Goal: Transaction & Acquisition: Purchase product/service

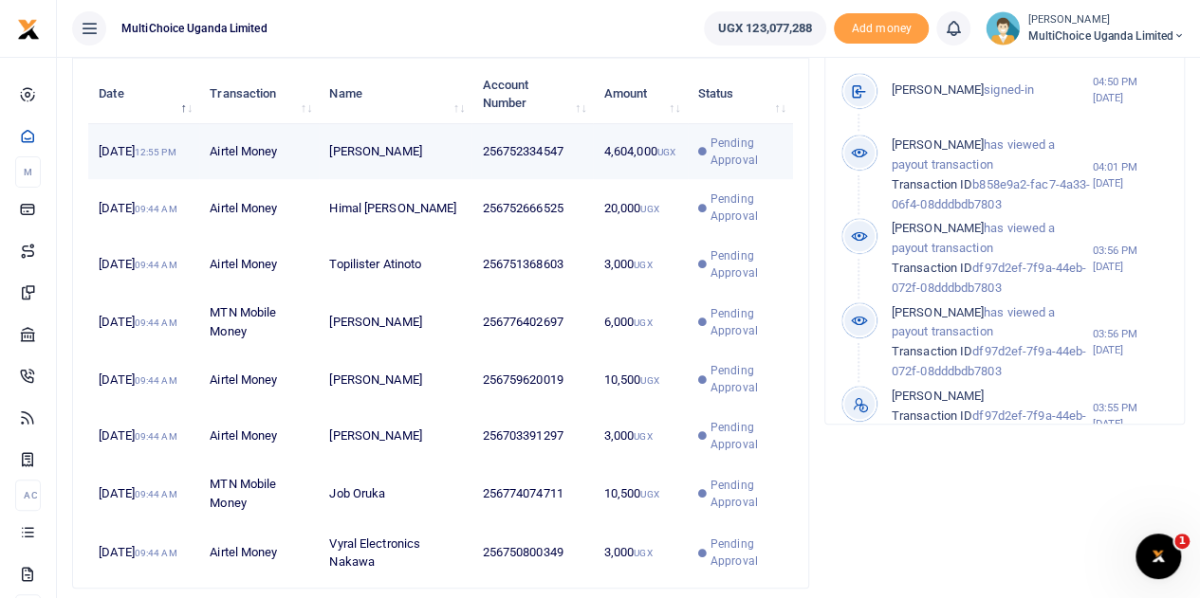
click at [724, 160] on span "Pending Approval" at bounding box center [746, 152] width 72 height 34
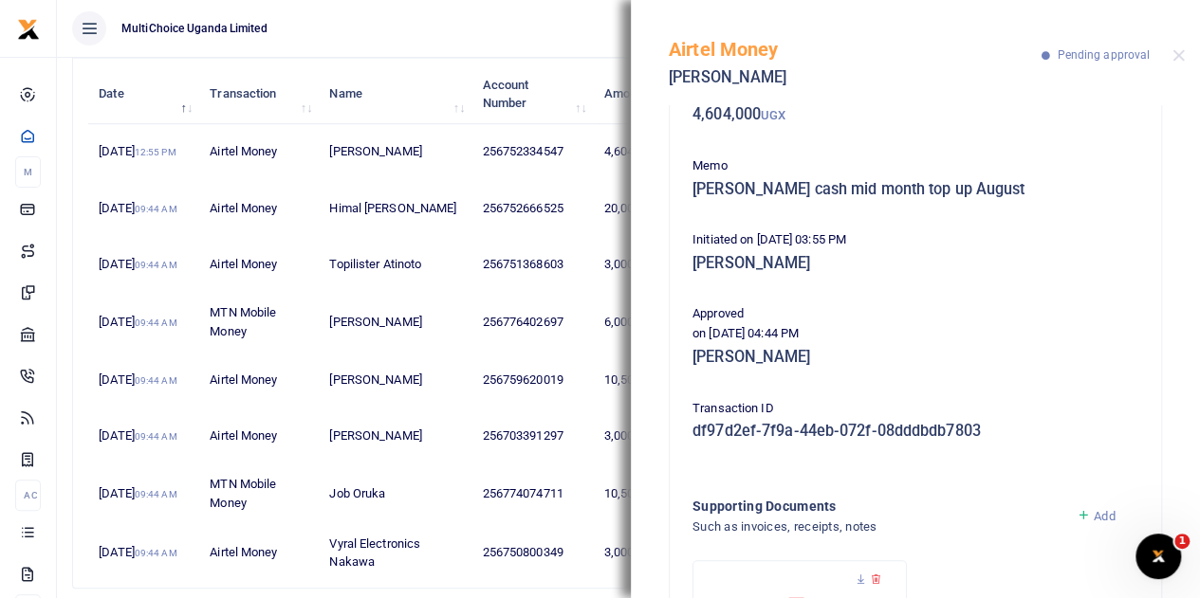
scroll to position [95, 0]
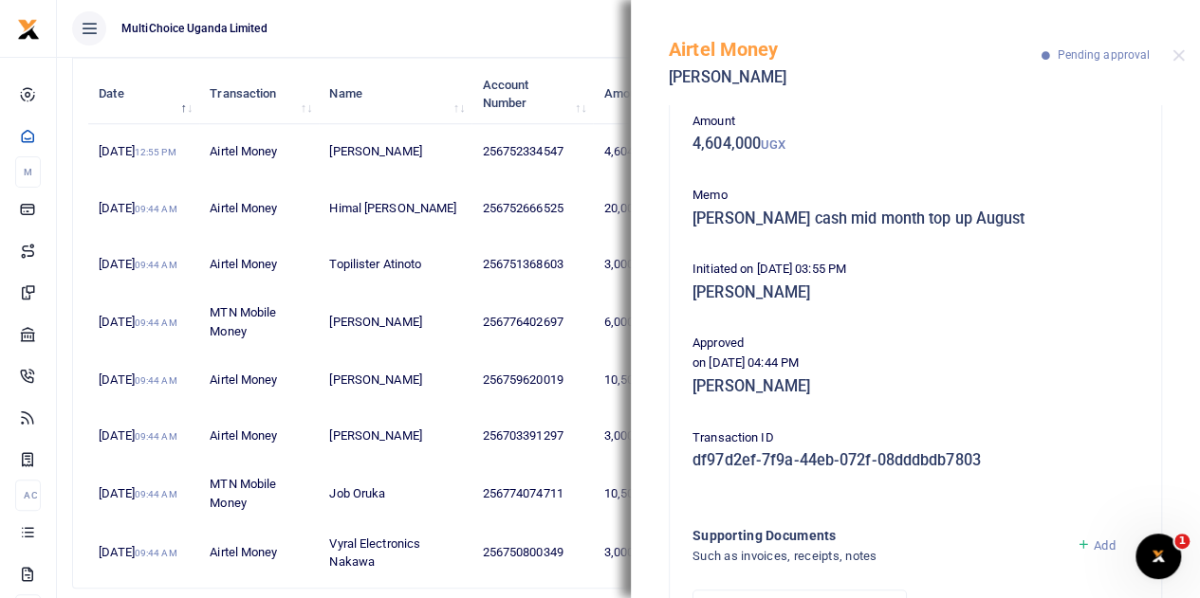
click at [1191, 57] on div "Airtel Money Godfrey Ssali Pending approval" at bounding box center [915, 52] width 569 height 105
click at [1180, 54] on button "Close" at bounding box center [1178, 55] width 12 height 12
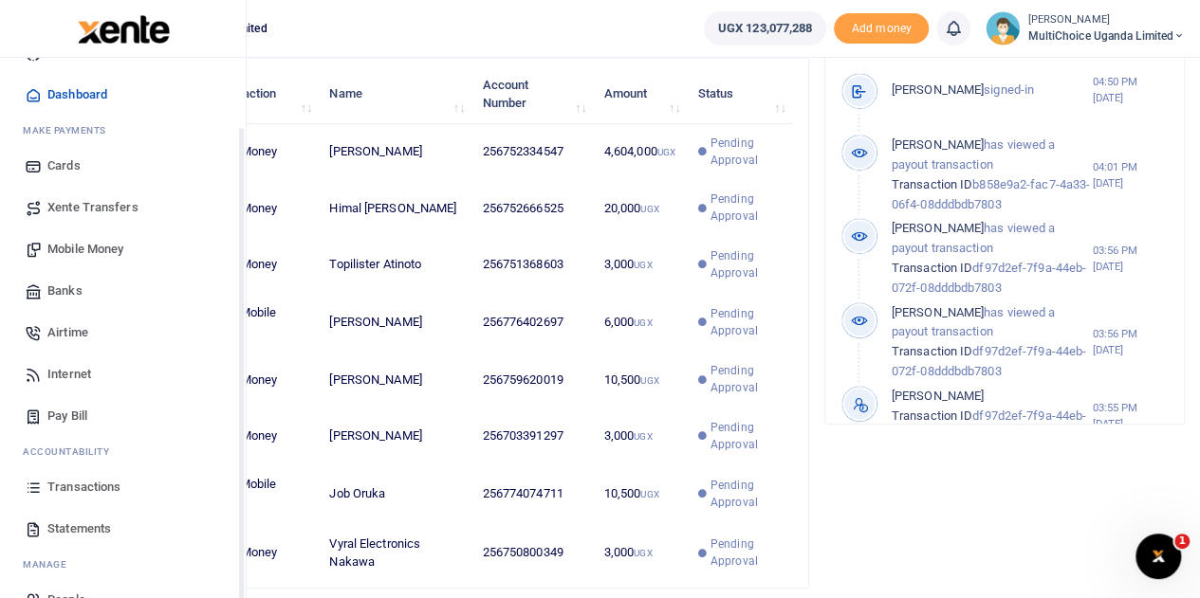
scroll to position [78, 0]
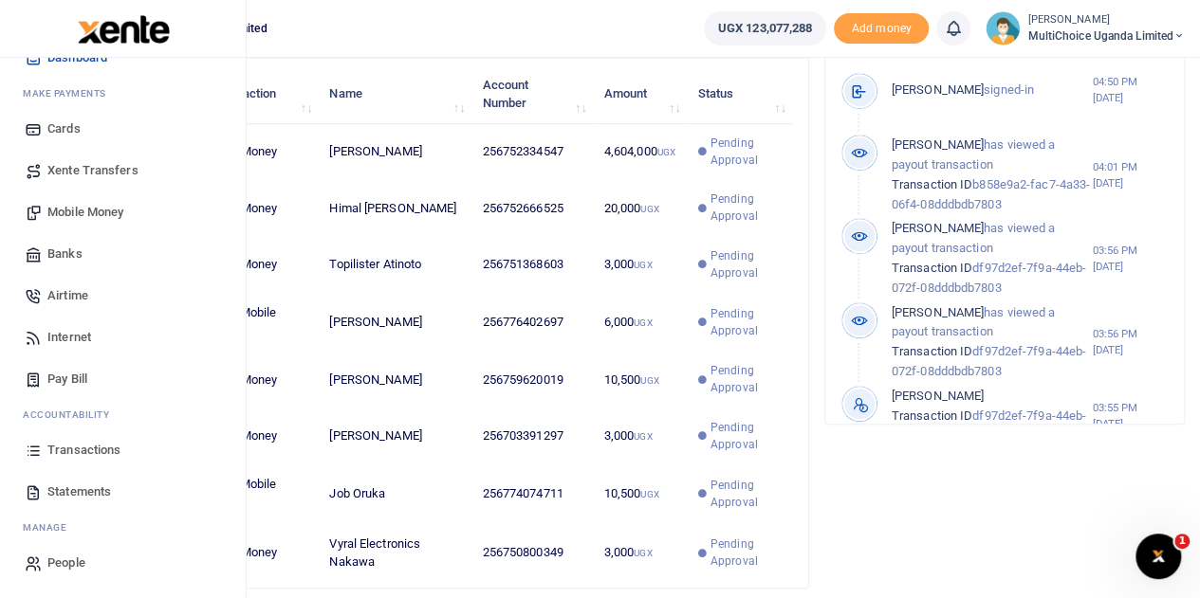
click at [91, 208] on span "Mobile Money" at bounding box center [85, 212] width 76 height 19
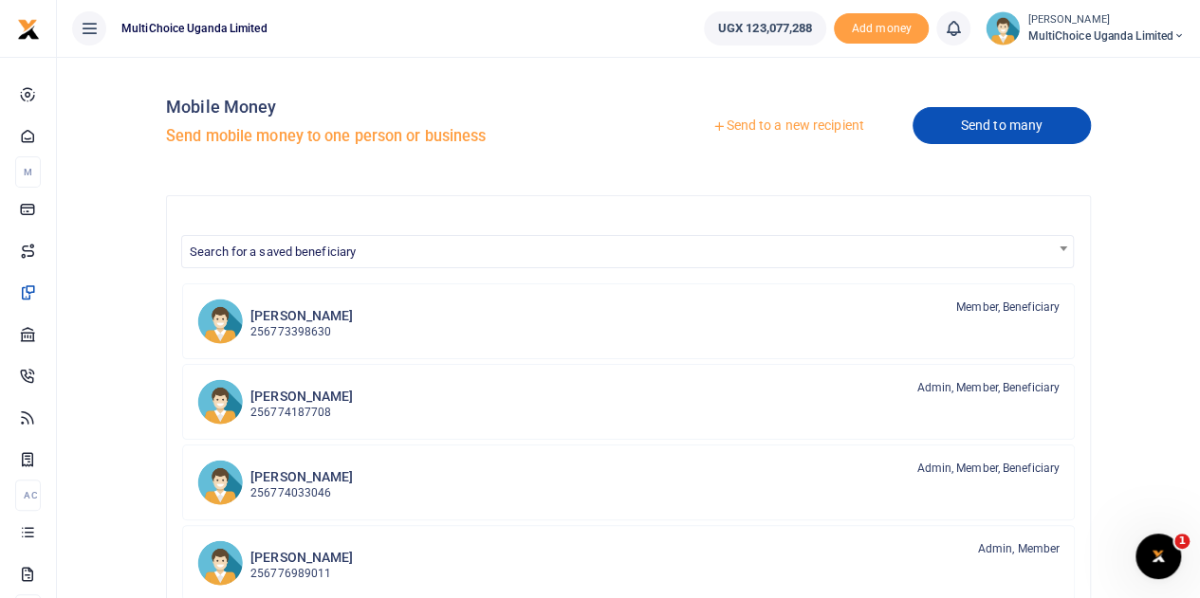
click at [1022, 131] on link "Send to many" at bounding box center [1001, 125] width 178 height 37
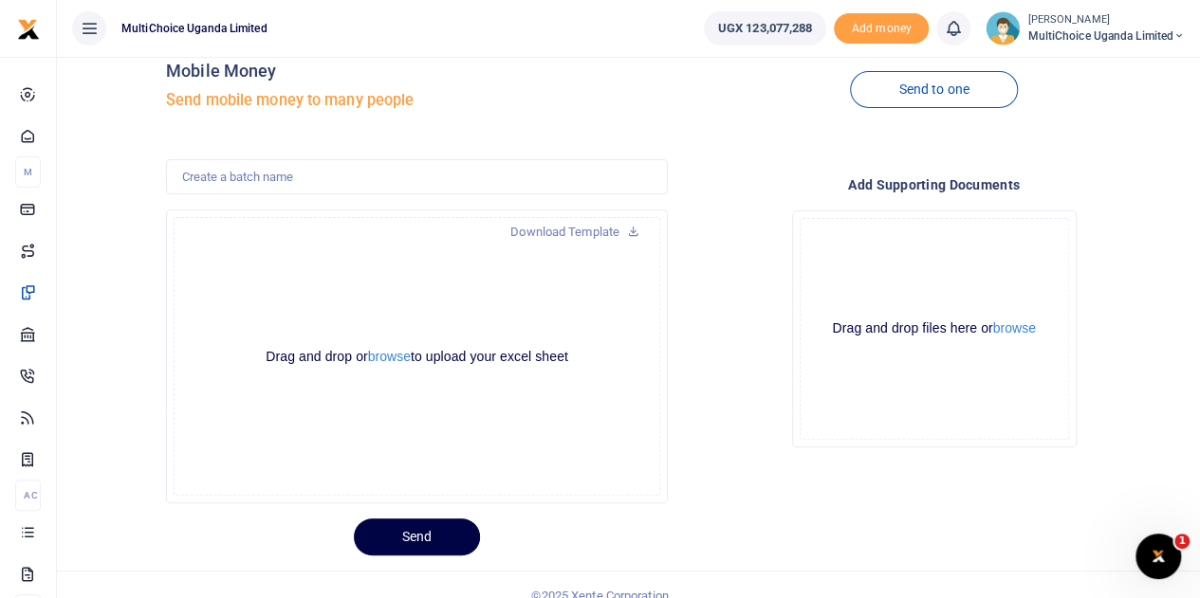
scroll to position [57, 0]
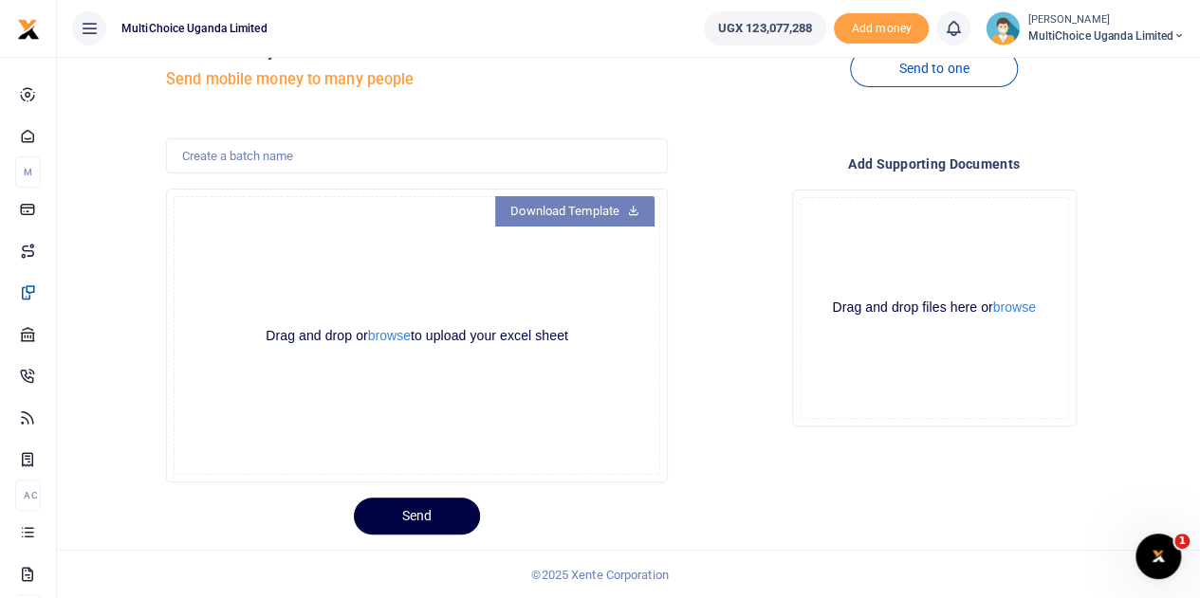
click at [600, 211] on link "Download Template" at bounding box center [574, 211] width 159 height 30
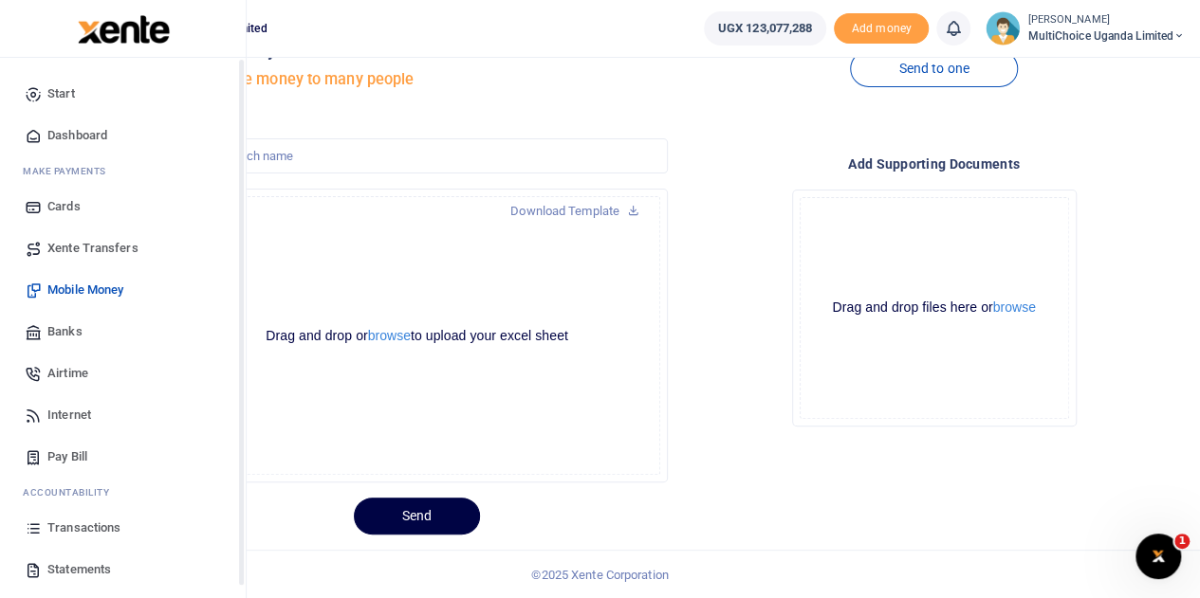
scroll to position [78, 0]
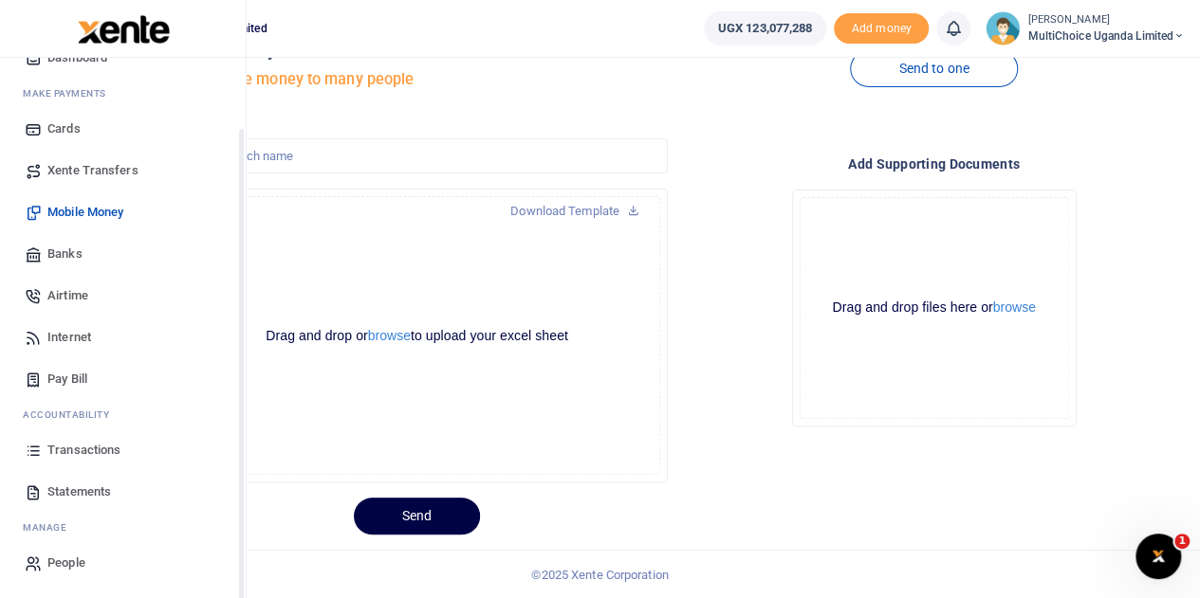
click at [77, 285] on link "Airtime" at bounding box center [122, 296] width 215 height 42
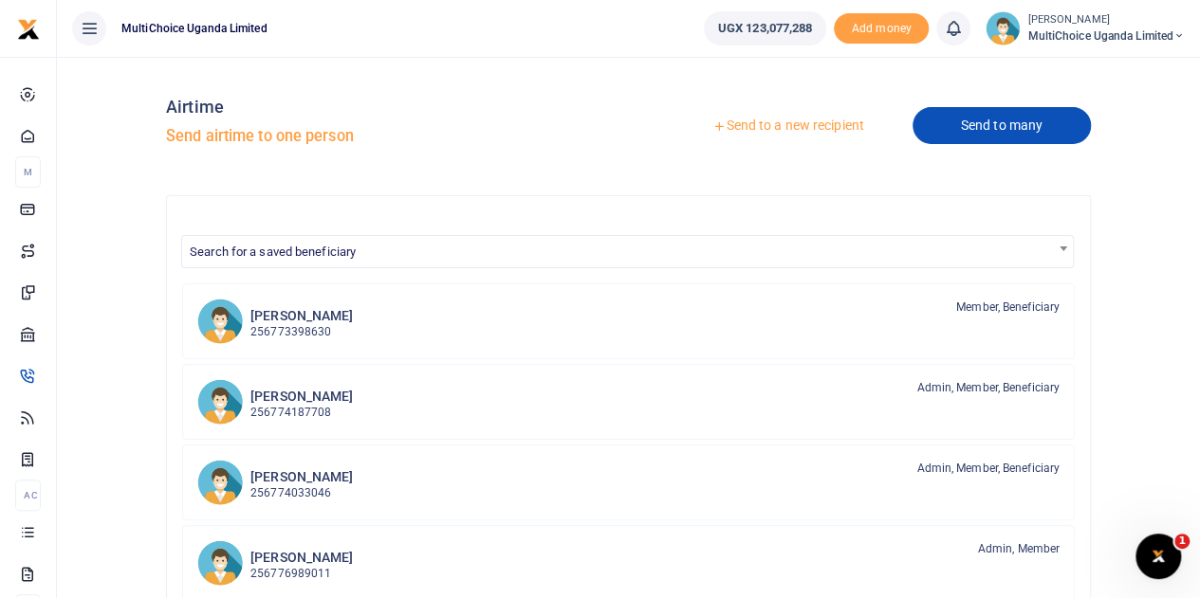
click at [1018, 126] on link "Send to many" at bounding box center [1001, 125] width 178 height 37
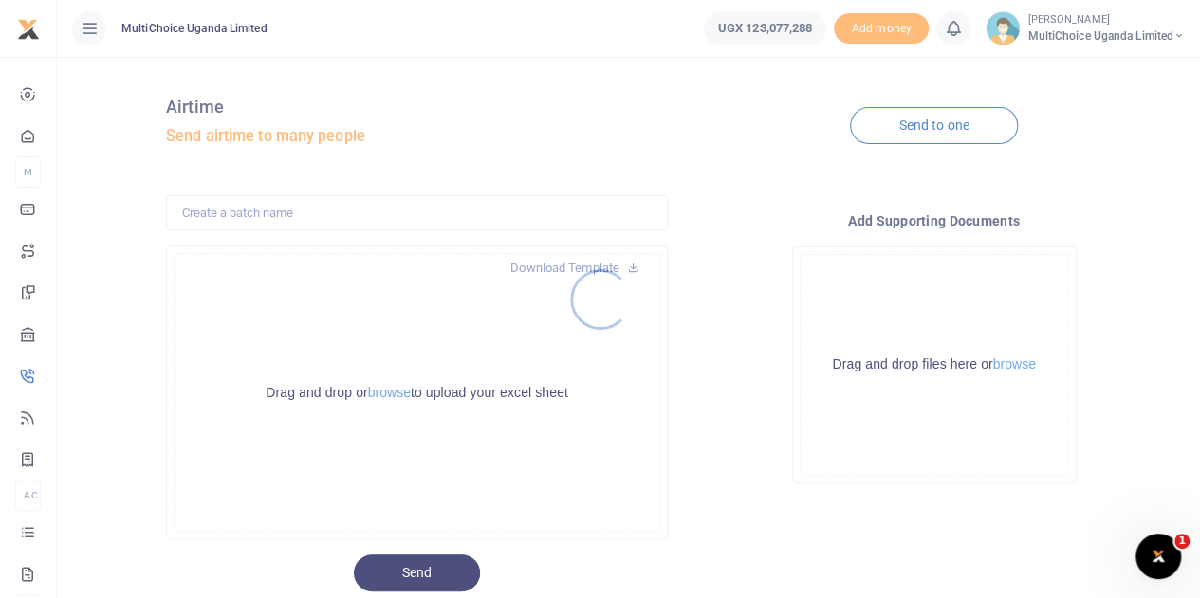
click at [544, 274] on div at bounding box center [600, 299] width 1200 height 598
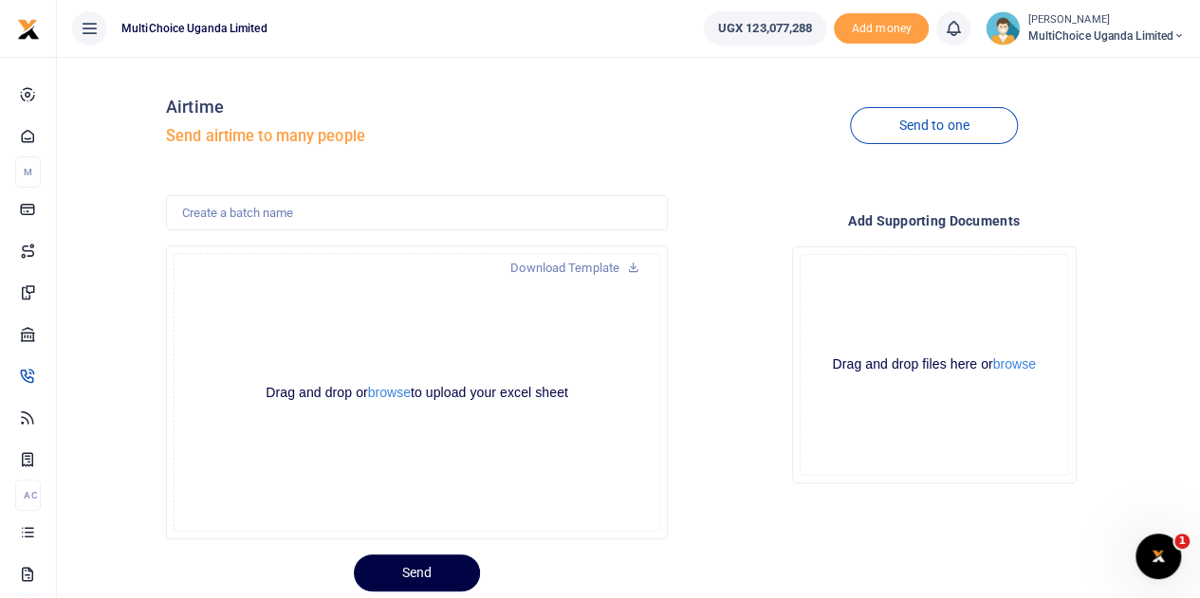
click at [549, 266] on link "Download Template" at bounding box center [574, 268] width 159 height 30
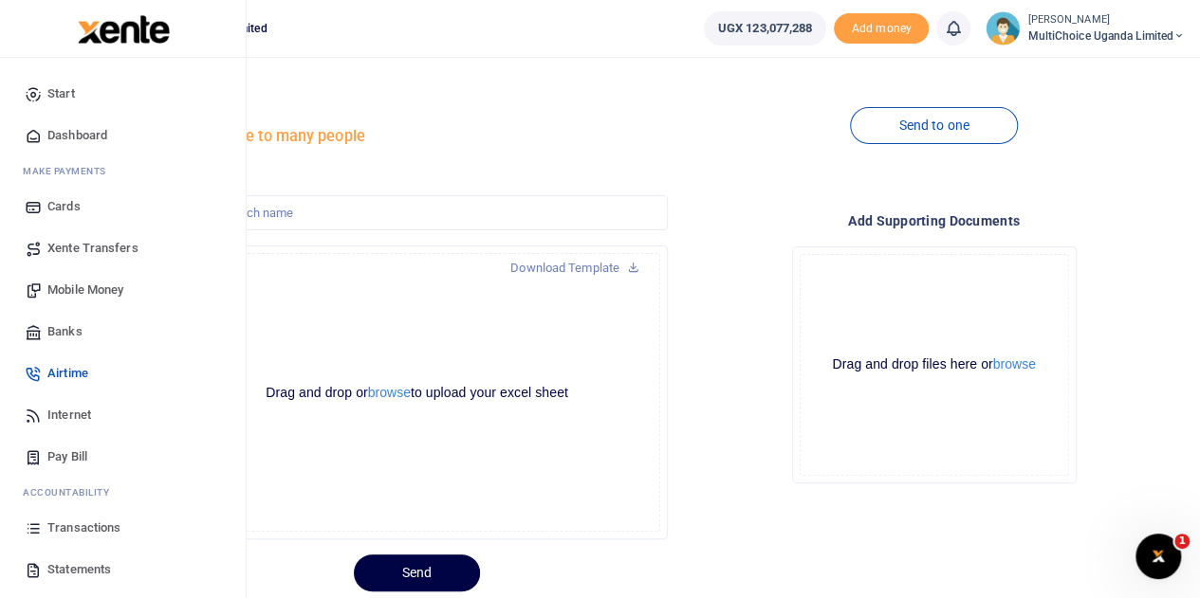
click at [85, 286] on span "Mobile Money" at bounding box center [85, 290] width 76 height 19
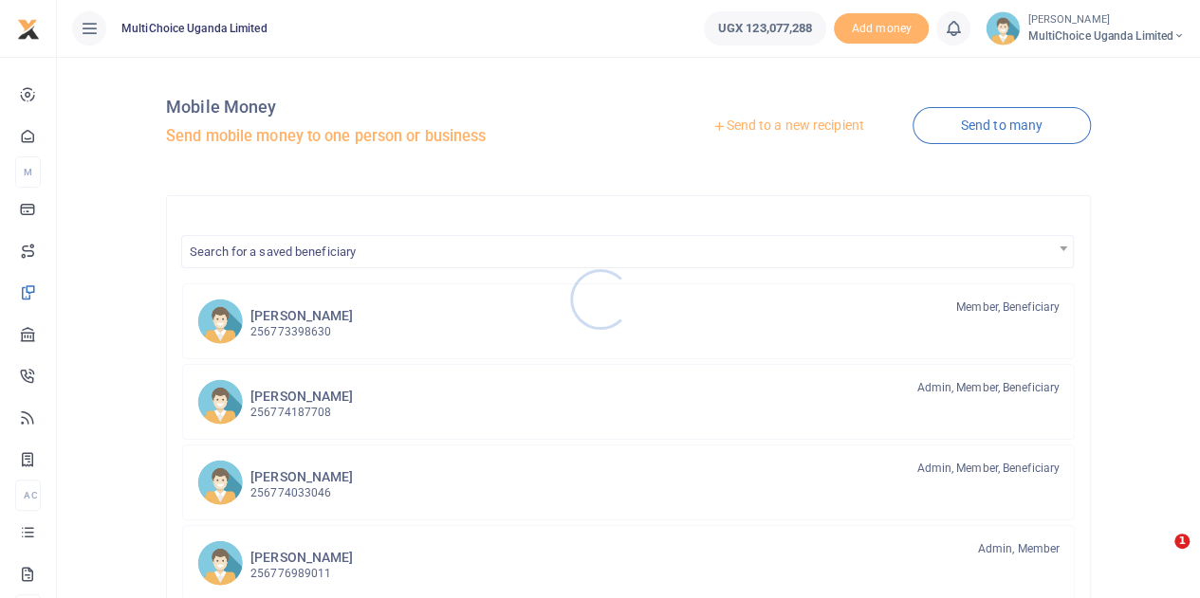
click at [972, 123] on div at bounding box center [600, 299] width 1200 height 598
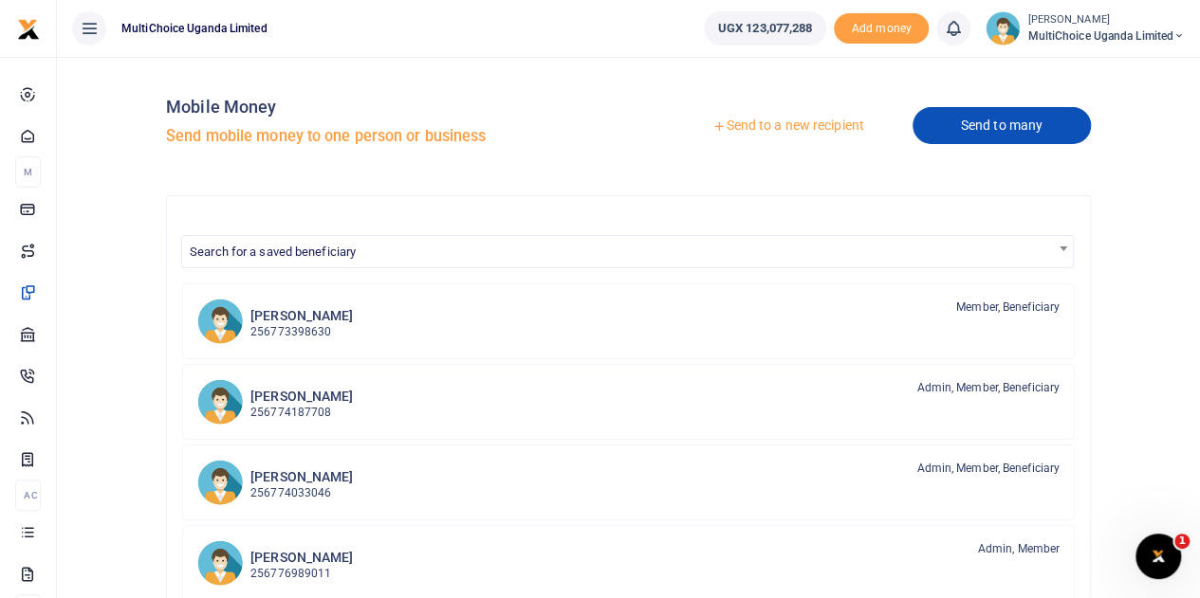
click at [996, 123] on link "Send to many" at bounding box center [1001, 125] width 178 height 37
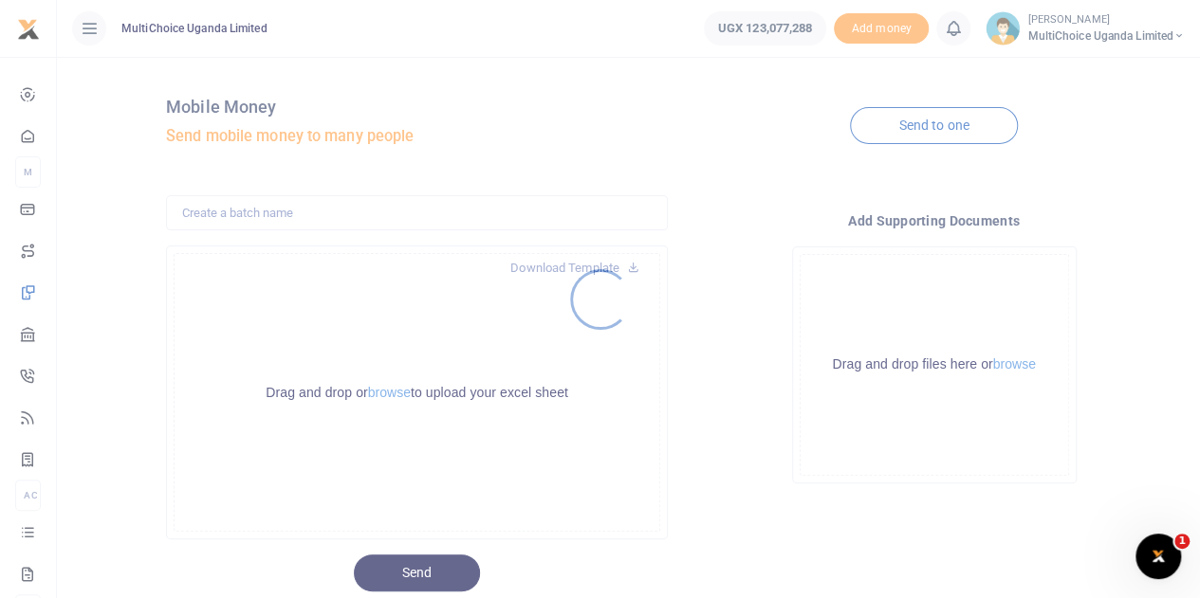
click at [389, 388] on div at bounding box center [600, 299] width 1200 height 598
click at [387, 393] on div at bounding box center [600, 299] width 1200 height 598
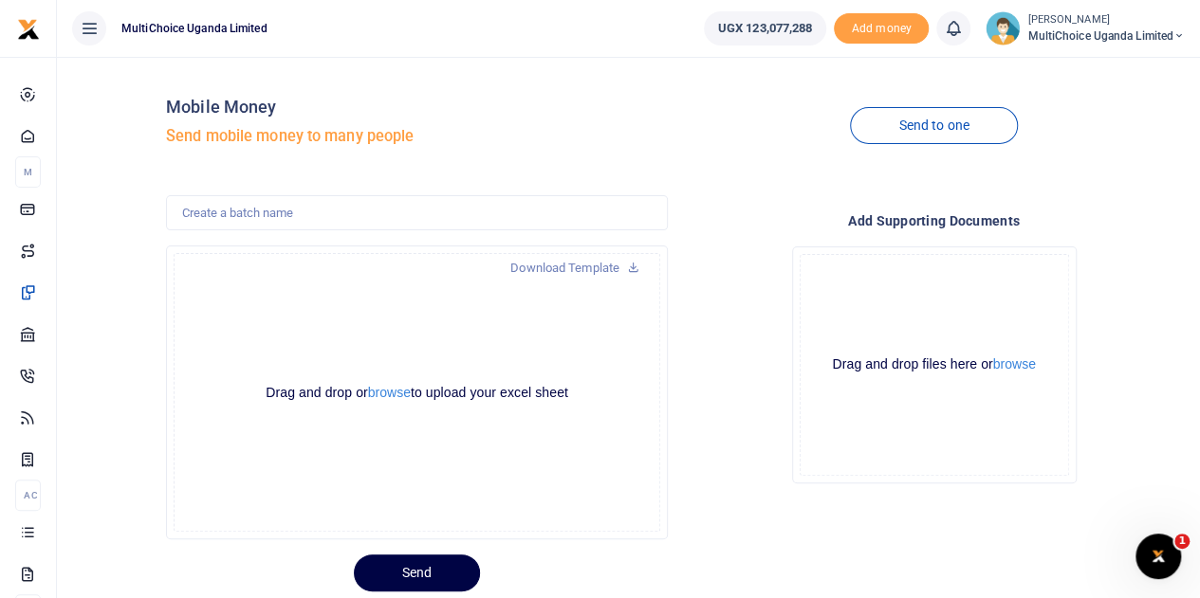
click at [391, 403] on div "Drag and drop or browse to upload your excel sheet Powered by Uppy" at bounding box center [417, 392] width 486 height 279
click at [382, 392] on button "browse" at bounding box center [389, 393] width 43 height 14
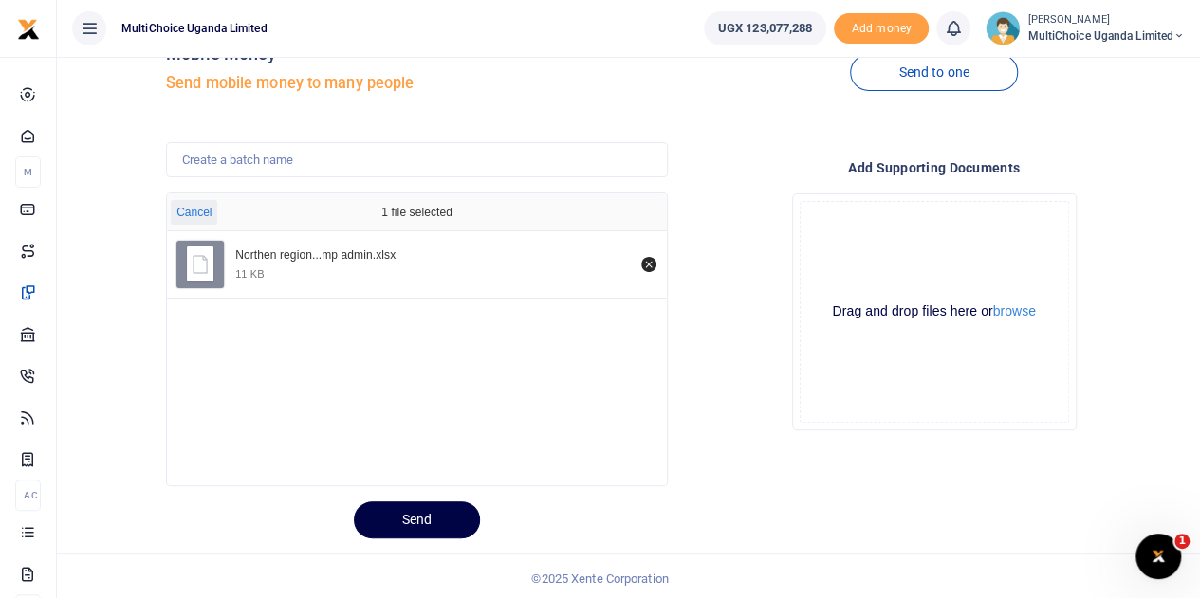
scroll to position [57, 0]
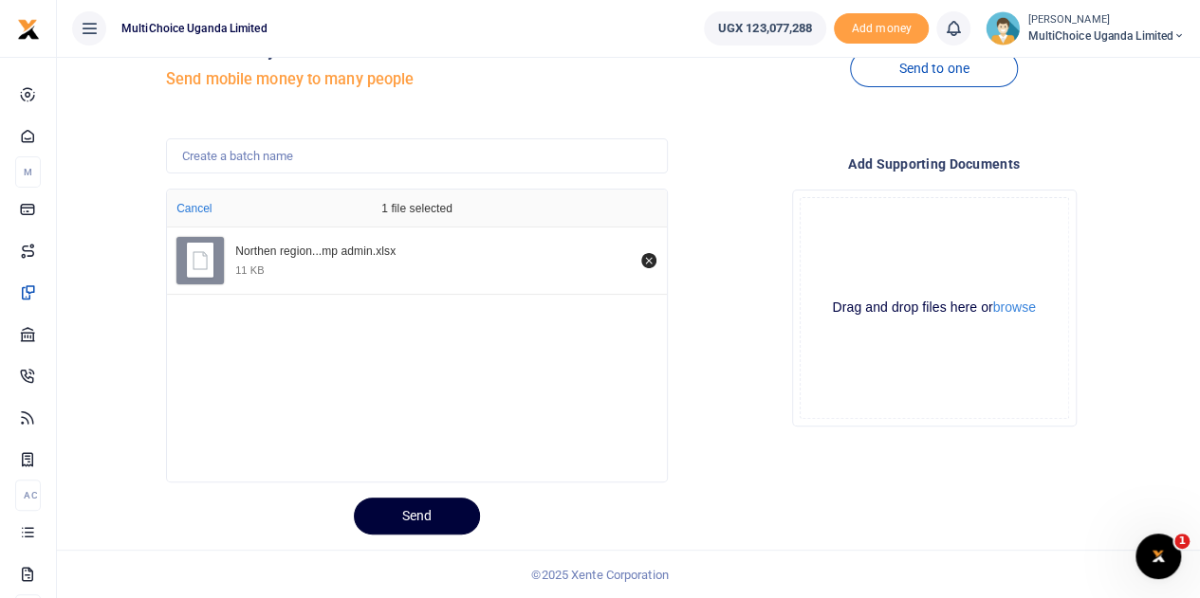
click at [422, 504] on button "Send" at bounding box center [417, 516] width 126 height 37
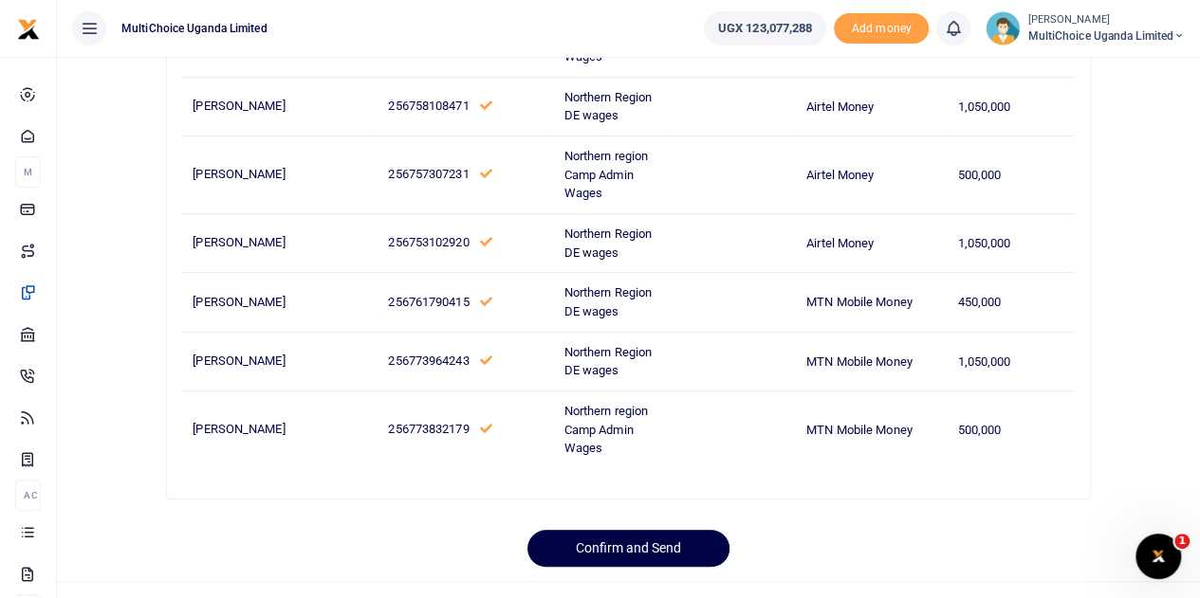
scroll to position [377, 0]
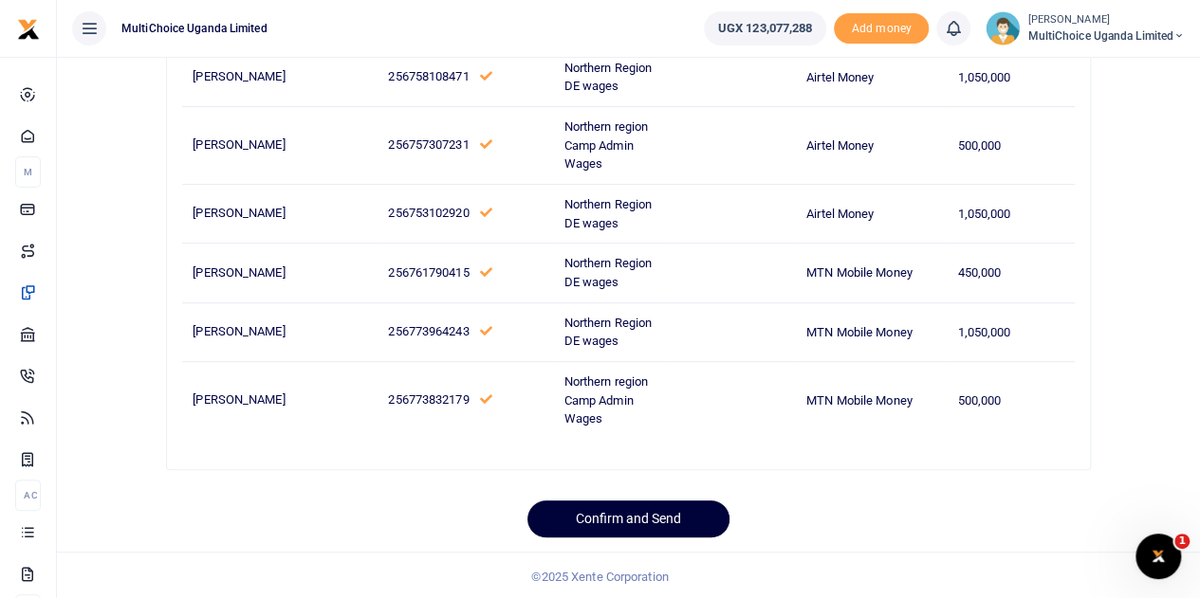
click at [625, 521] on button "Confirm and Send" at bounding box center [628, 519] width 202 height 37
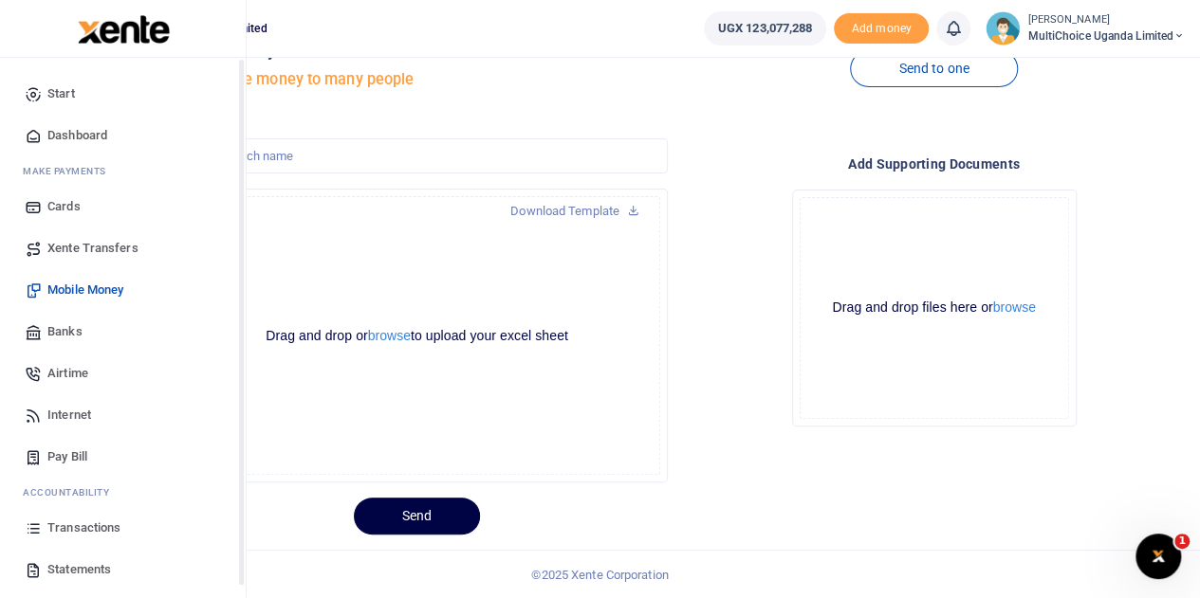
click at [74, 374] on span "Airtime" at bounding box center [67, 373] width 41 height 19
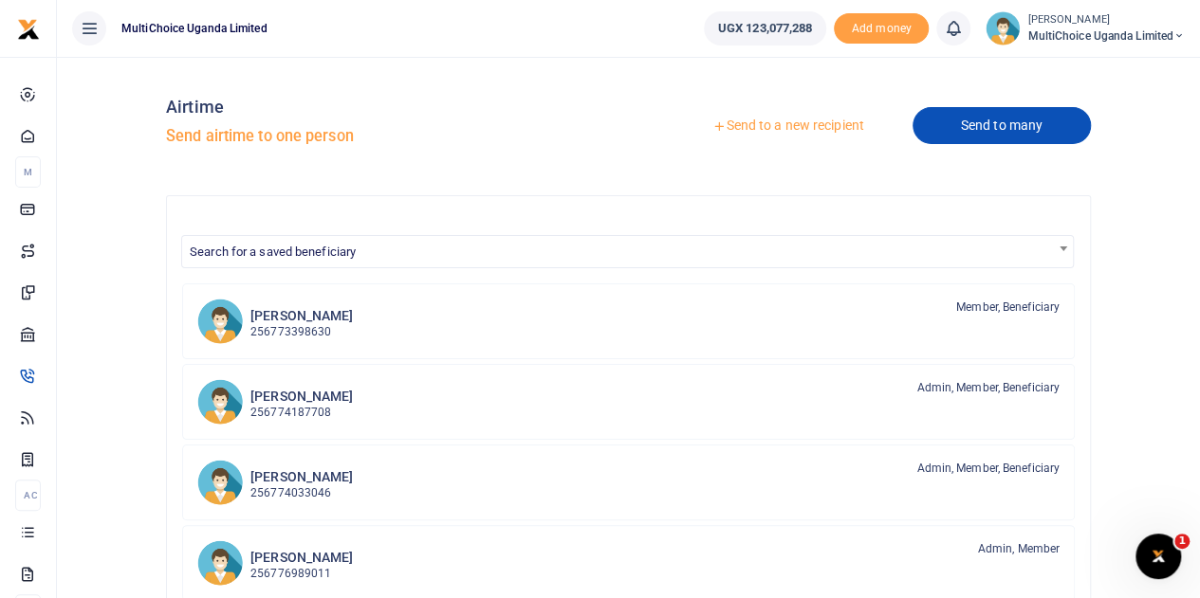
click at [975, 122] on link "Send to many" at bounding box center [1001, 125] width 178 height 37
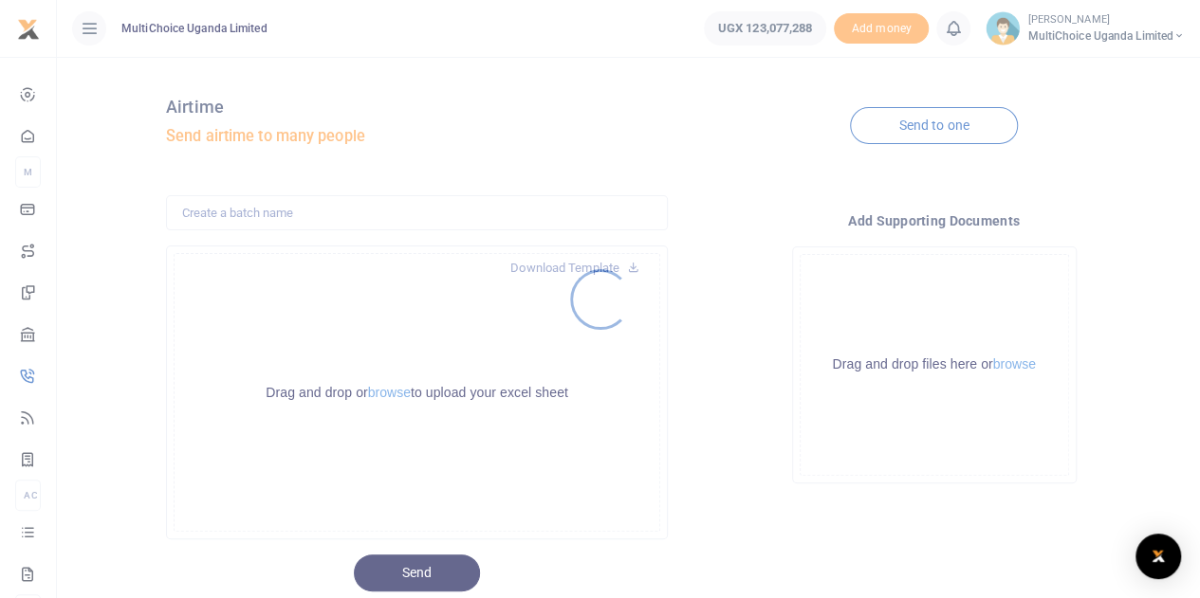
click at [395, 392] on div at bounding box center [600, 299] width 1200 height 598
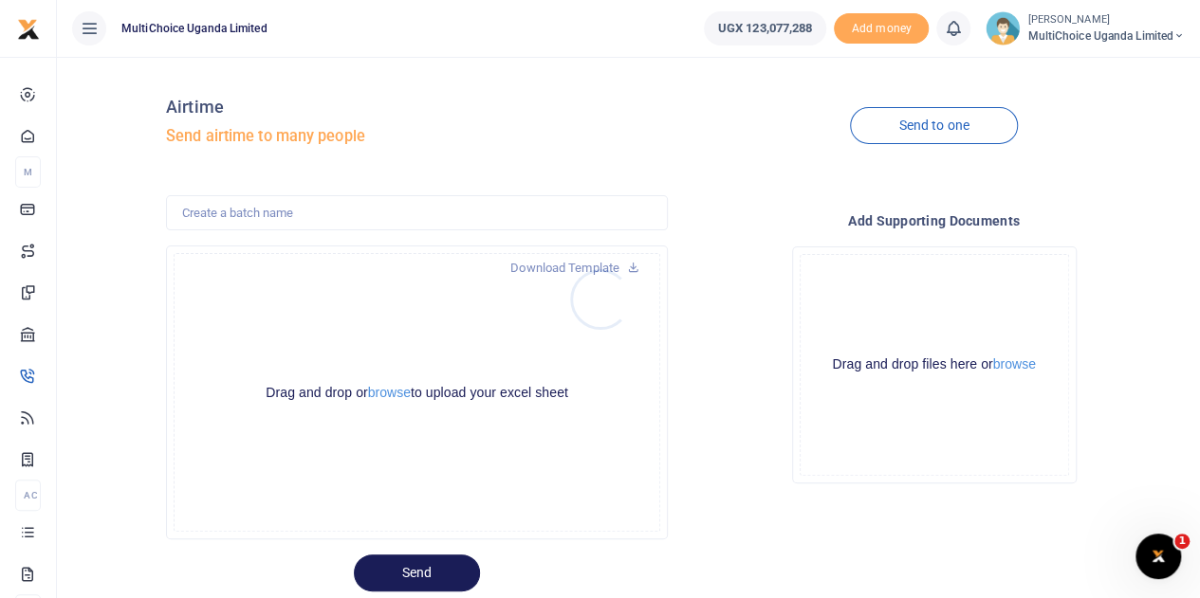
click at [387, 397] on div at bounding box center [600, 299] width 1200 height 598
click at [386, 390] on button "browse" at bounding box center [389, 393] width 43 height 14
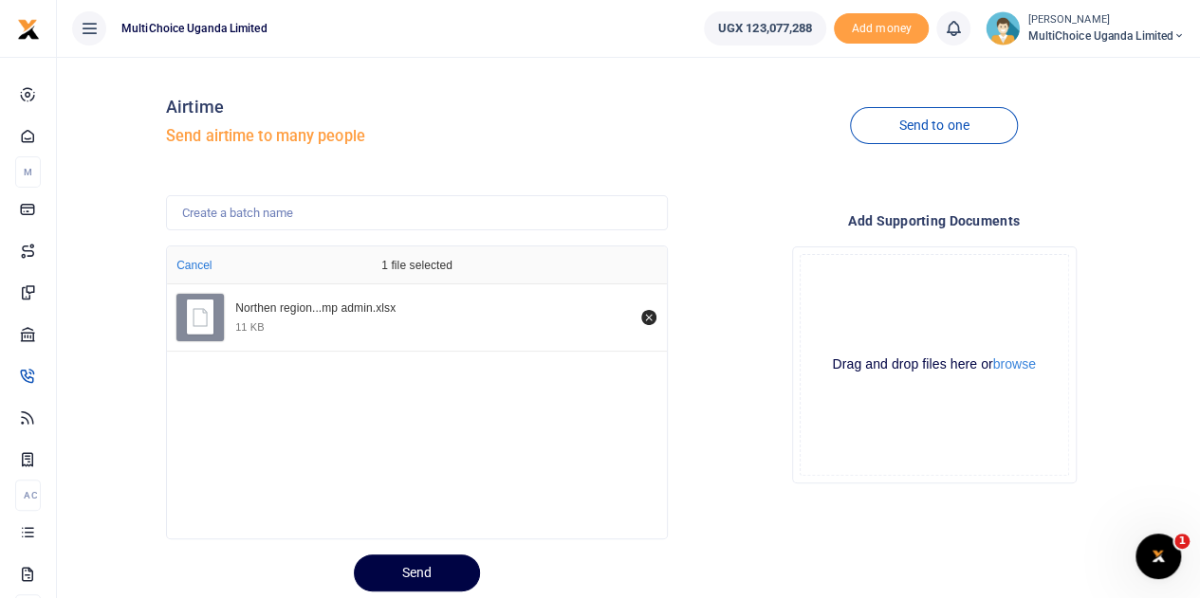
click at [454, 578] on div at bounding box center [445, 587] width 23 height 23
click at [417, 572] on button "Send" at bounding box center [417, 573] width 126 height 37
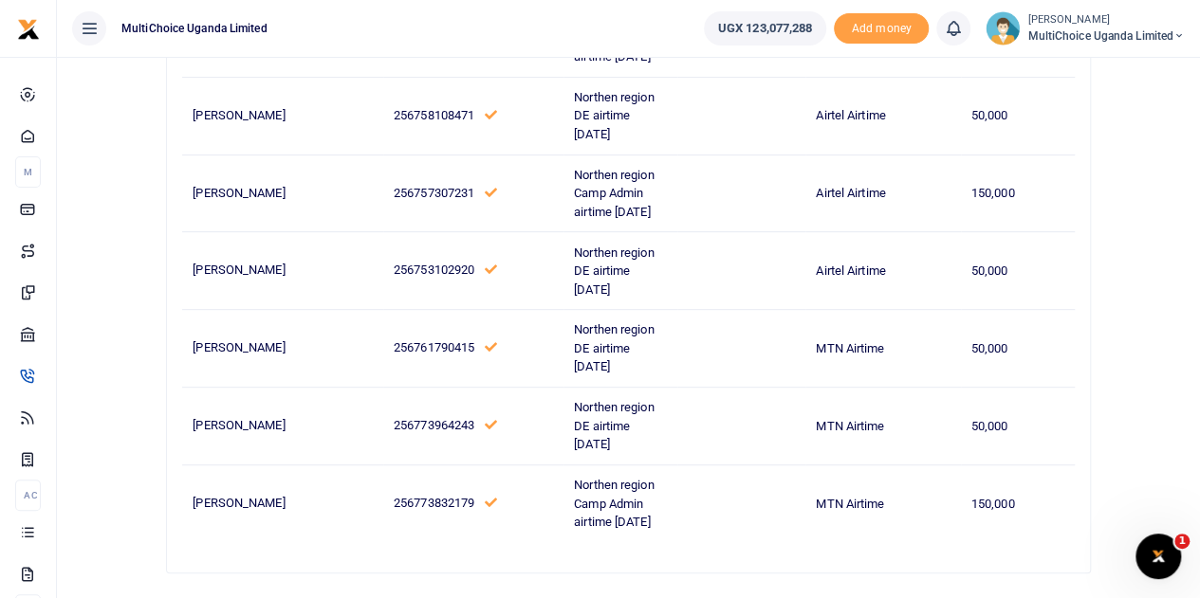
scroll to position [377, 0]
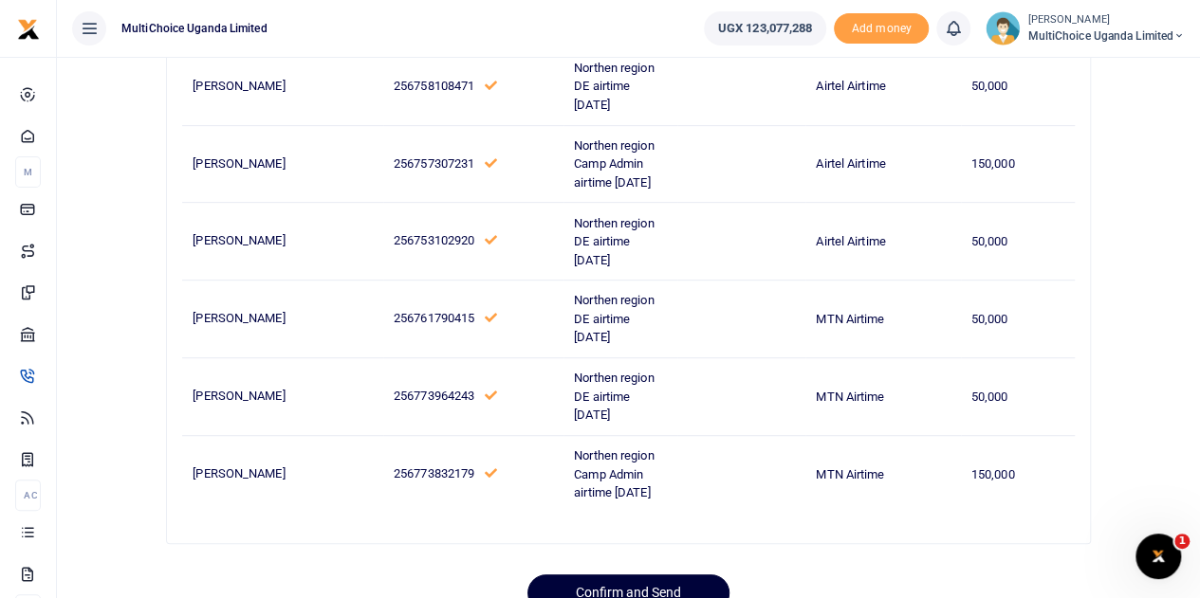
click at [686, 575] on button "Confirm and Send" at bounding box center [628, 593] width 202 height 37
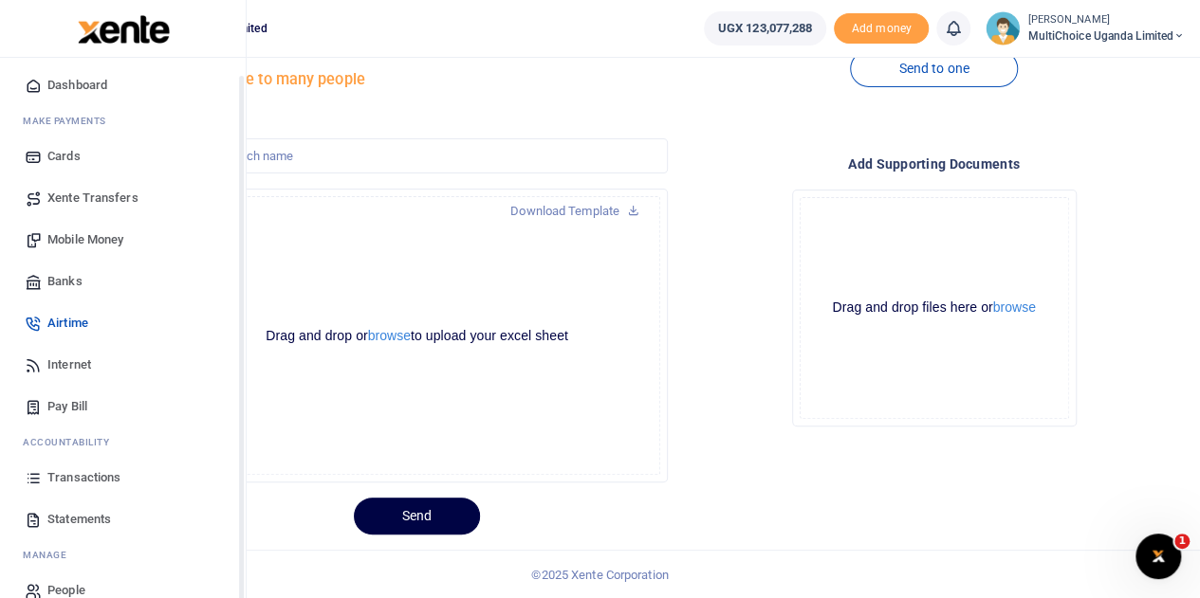
scroll to position [78, 0]
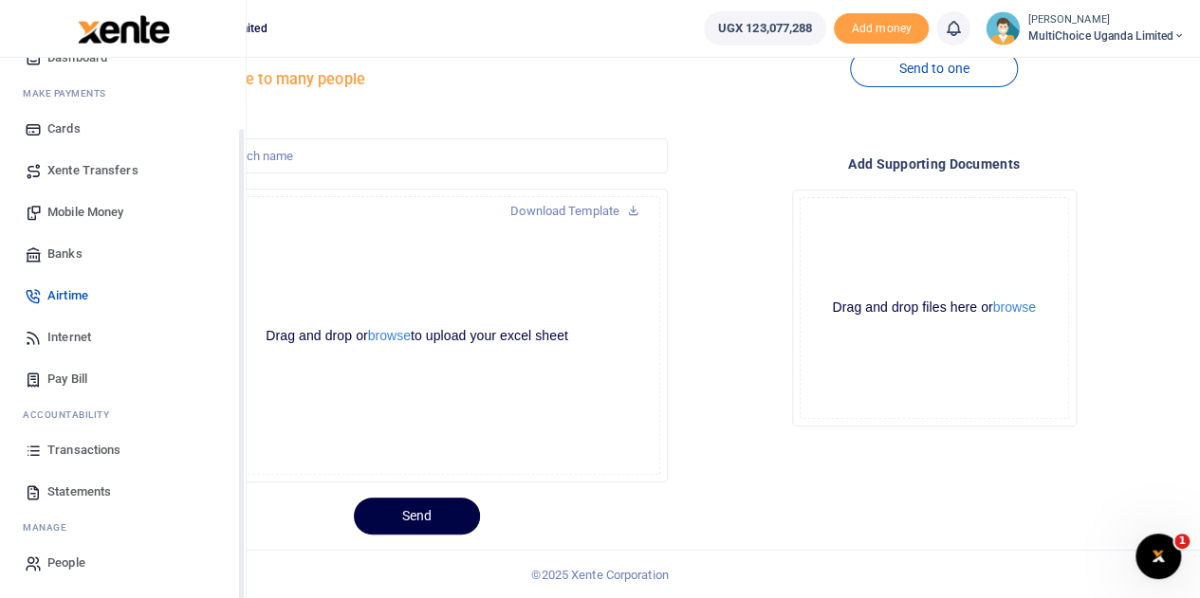
click at [102, 449] on span "Transactions" at bounding box center [83, 450] width 73 height 19
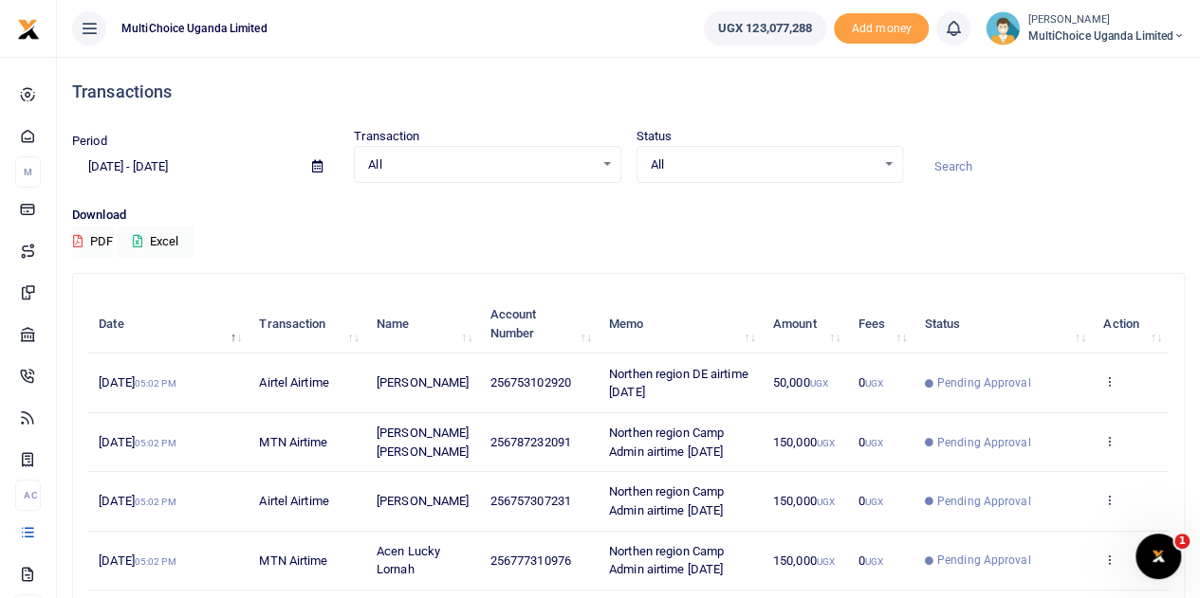
click at [1110, 373] on td "View details Send again" at bounding box center [1130, 383] width 76 height 59
click at [1113, 382] on icon at bounding box center [1109, 381] width 12 height 13
click at [1068, 408] on link "View details" at bounding box center [1040, 414] width 150 height 27
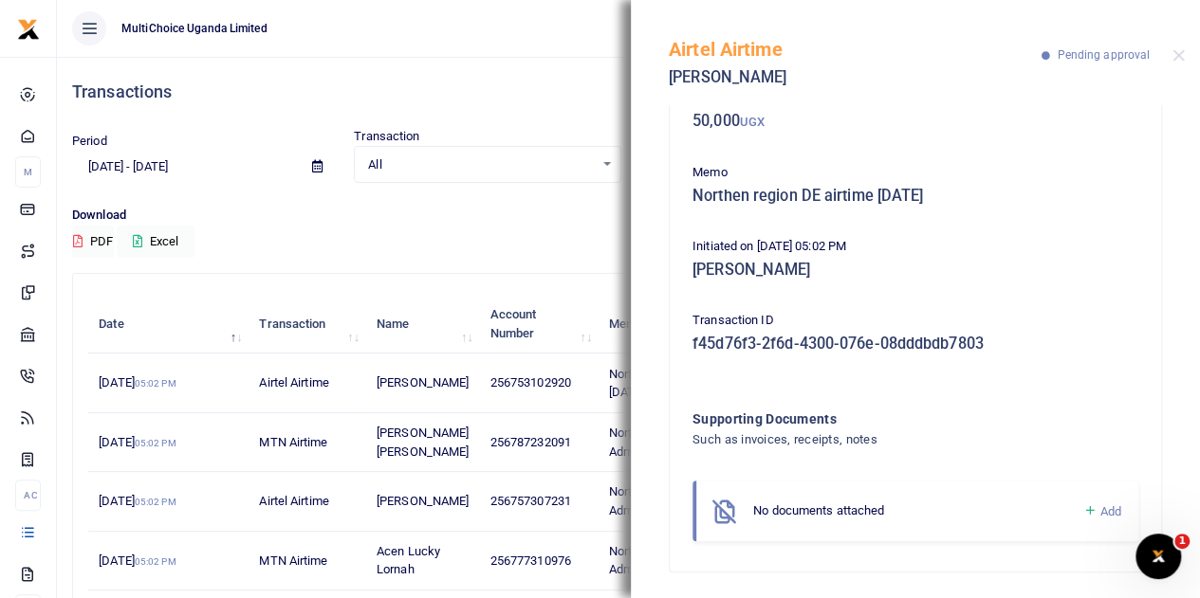
scroll to position [121, 0]
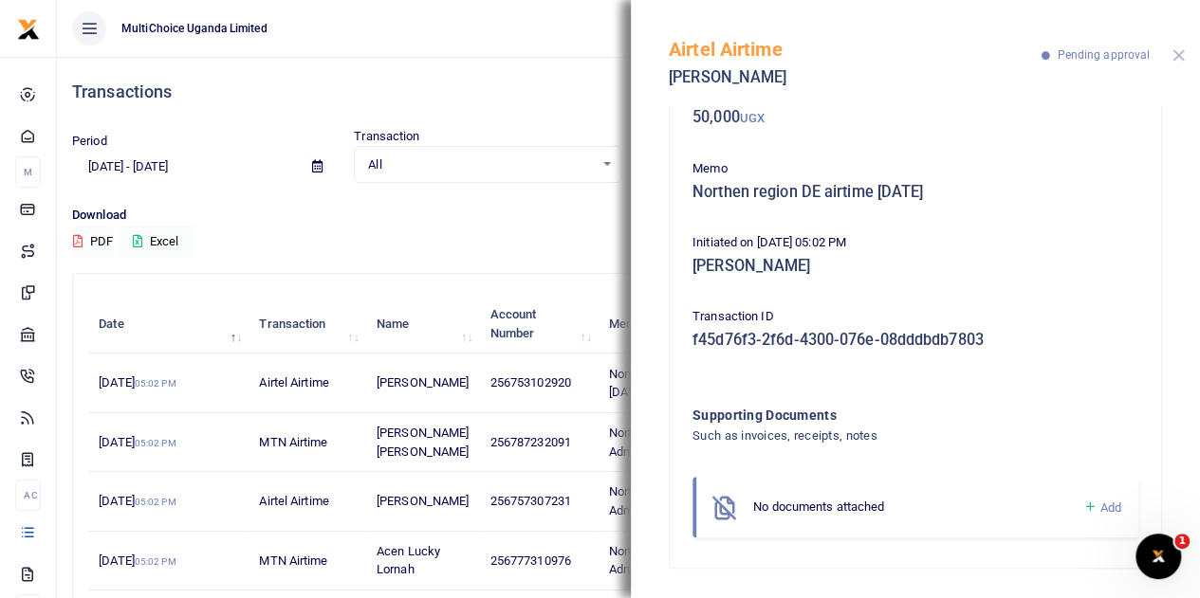
drag, startPoint x: 1178, startPoint y: 56, endPoint x: 1127, endPoint y: 130, distance: 90.0
click at [1178, 56] on button "Close" at bounding box center [1178, 55] width 12 height 12
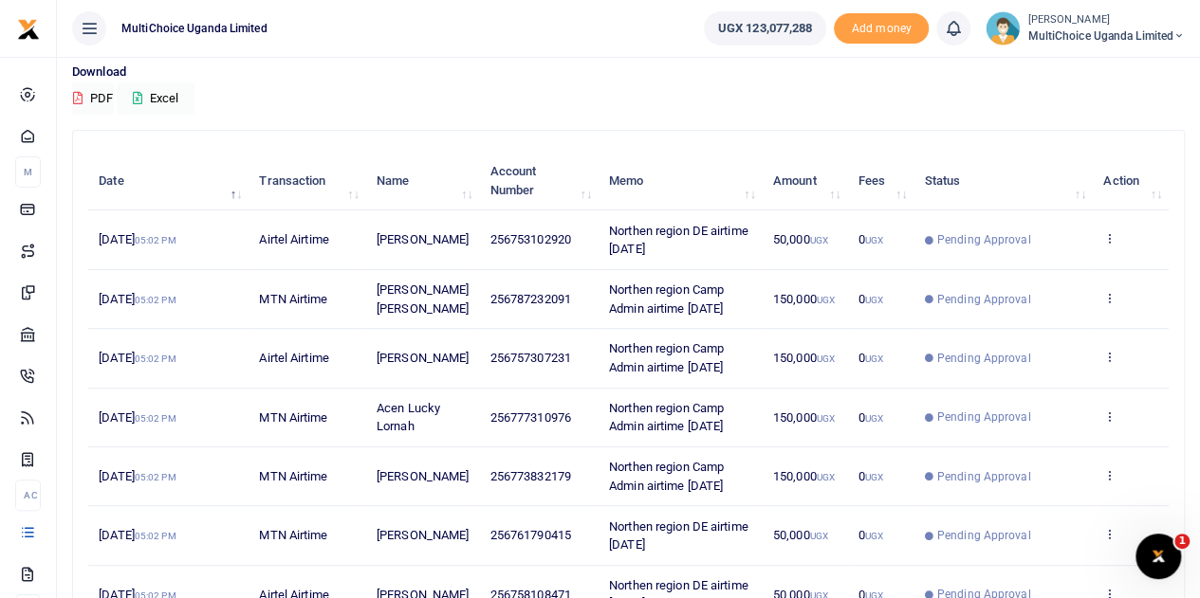
scroll to position [471, 0]
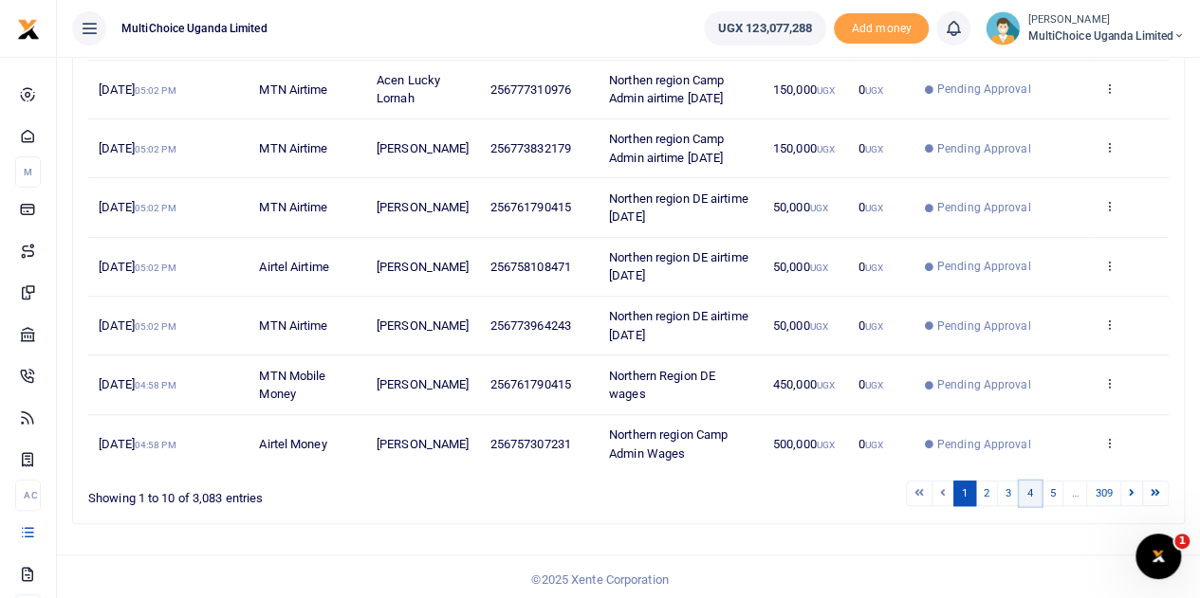
click at [1030, 486] on link "4" at bounding box center [1029, 494] width 23 height 26
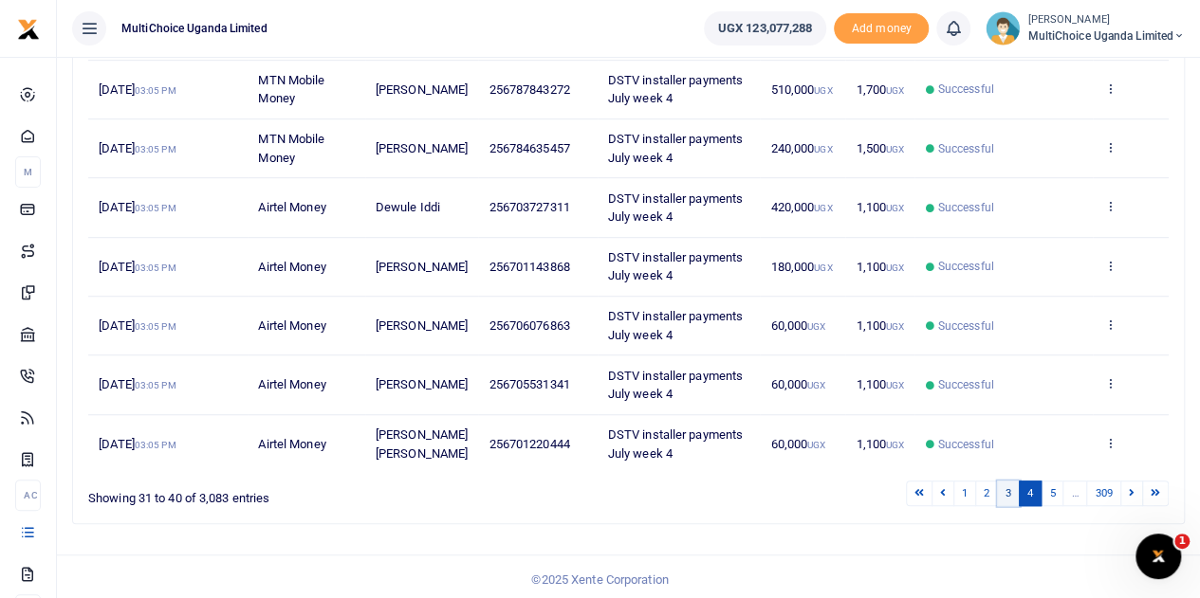
click at [1005, 487] on link "3" at bounding box center [1008, 494] width 23 height 26
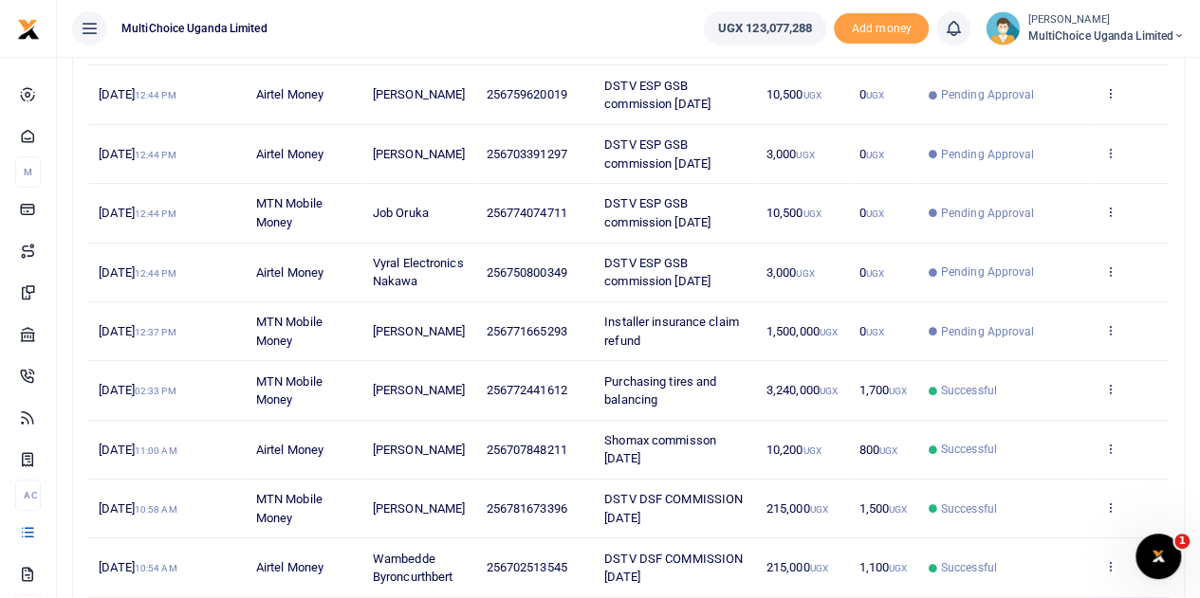
scroll to position [282, 0]
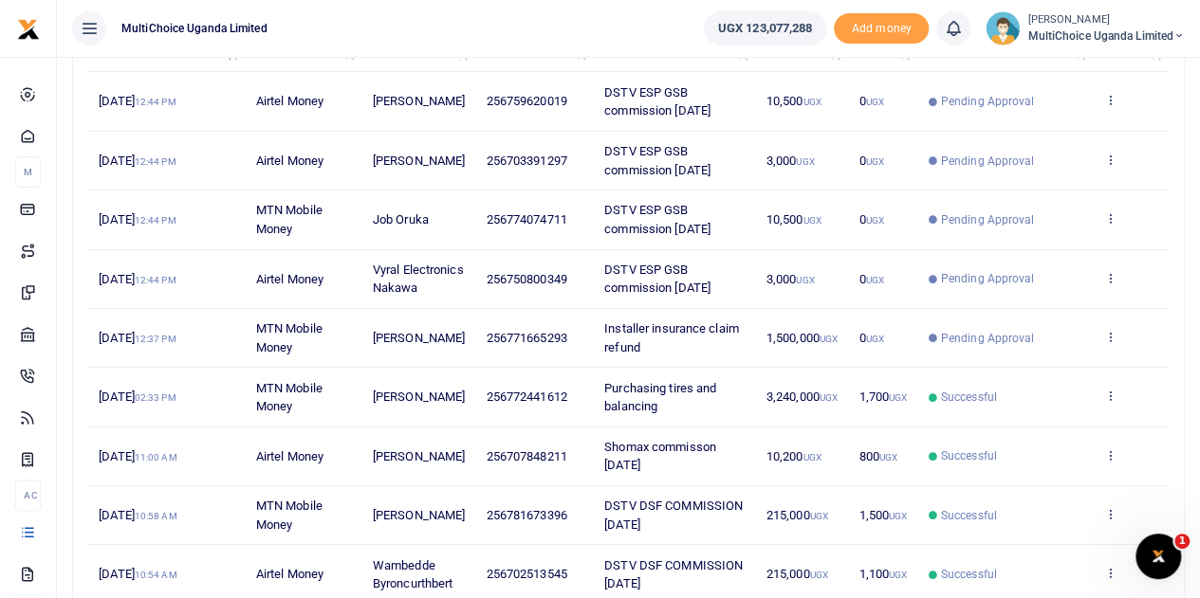
click at [1101, 333] on td "View details Send again" at bounding box center [1130, 338] width 76 height 59
click at [1107, 337] on icon at bounding box center [1109, 336] width 12 height 13
click at [1066, 368] on link "View details" at bounding box center [1040, 368] width 150 height 27
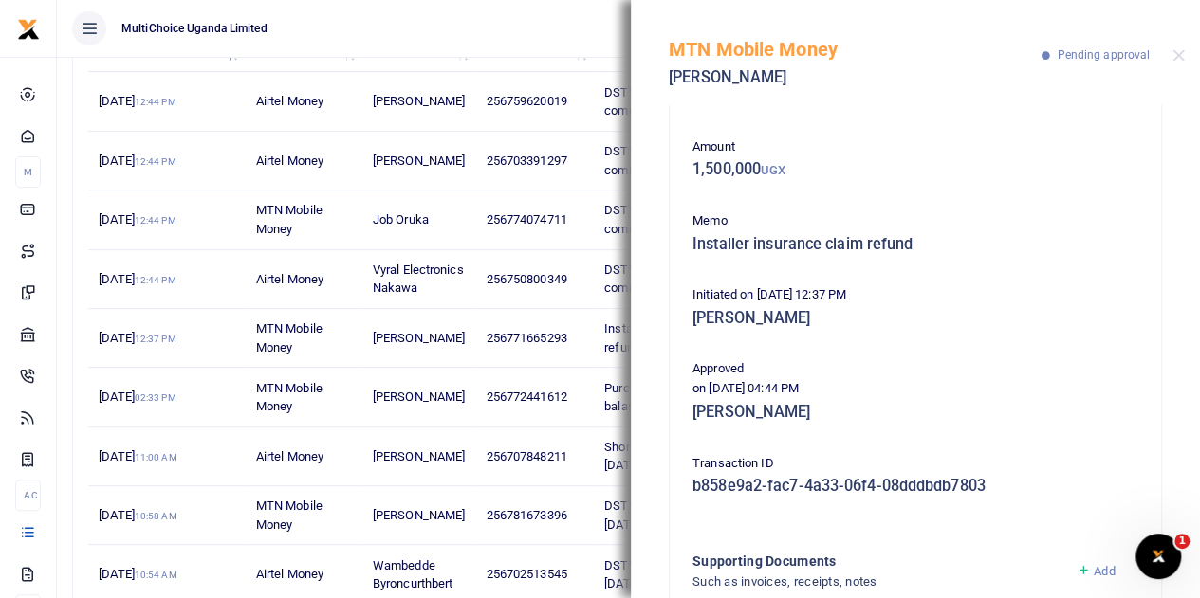
scroll to position [95, 0]
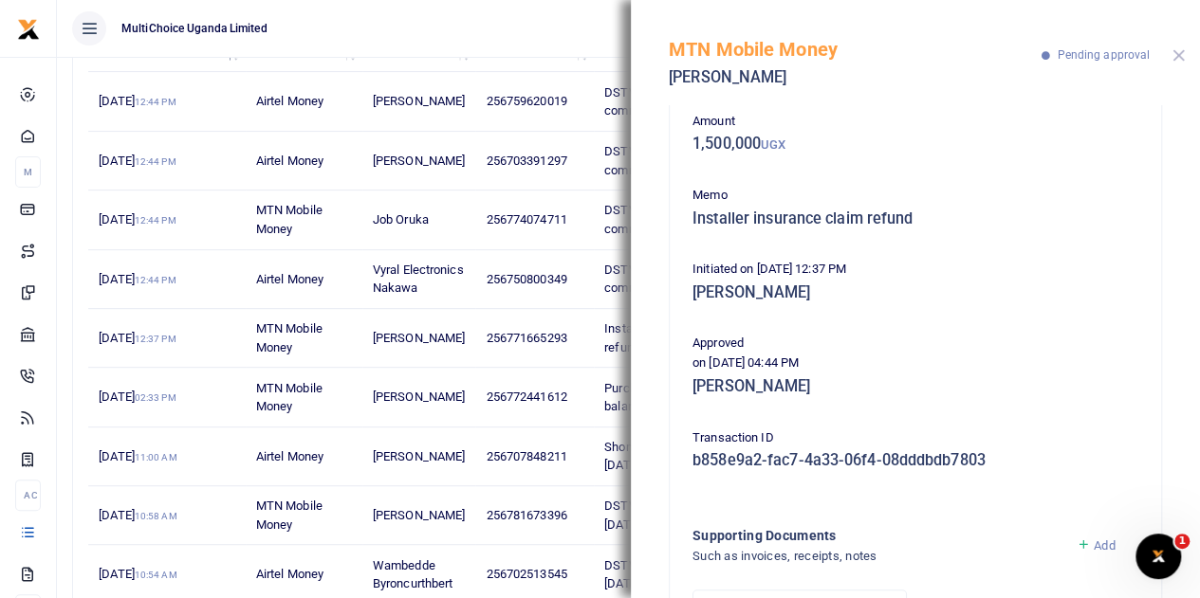
click at [1180, 50] on button "Close" at bounding box center [1178, 55] width 12 height 12
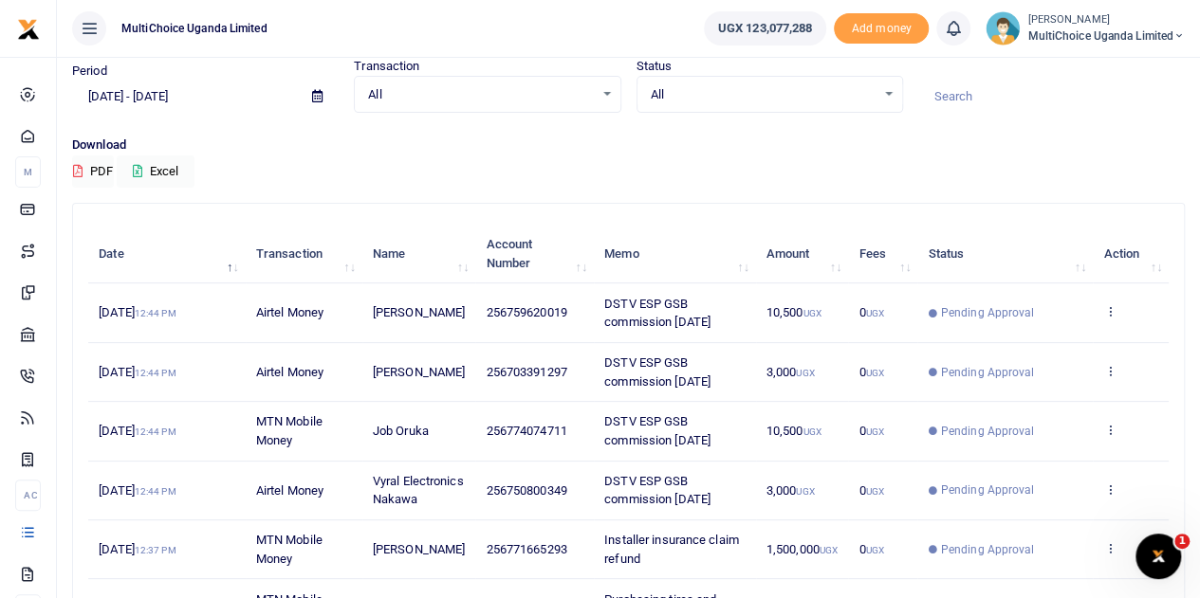
scroll to position [0, 0]
